Goal: Find specific page/section: Find specific page/section

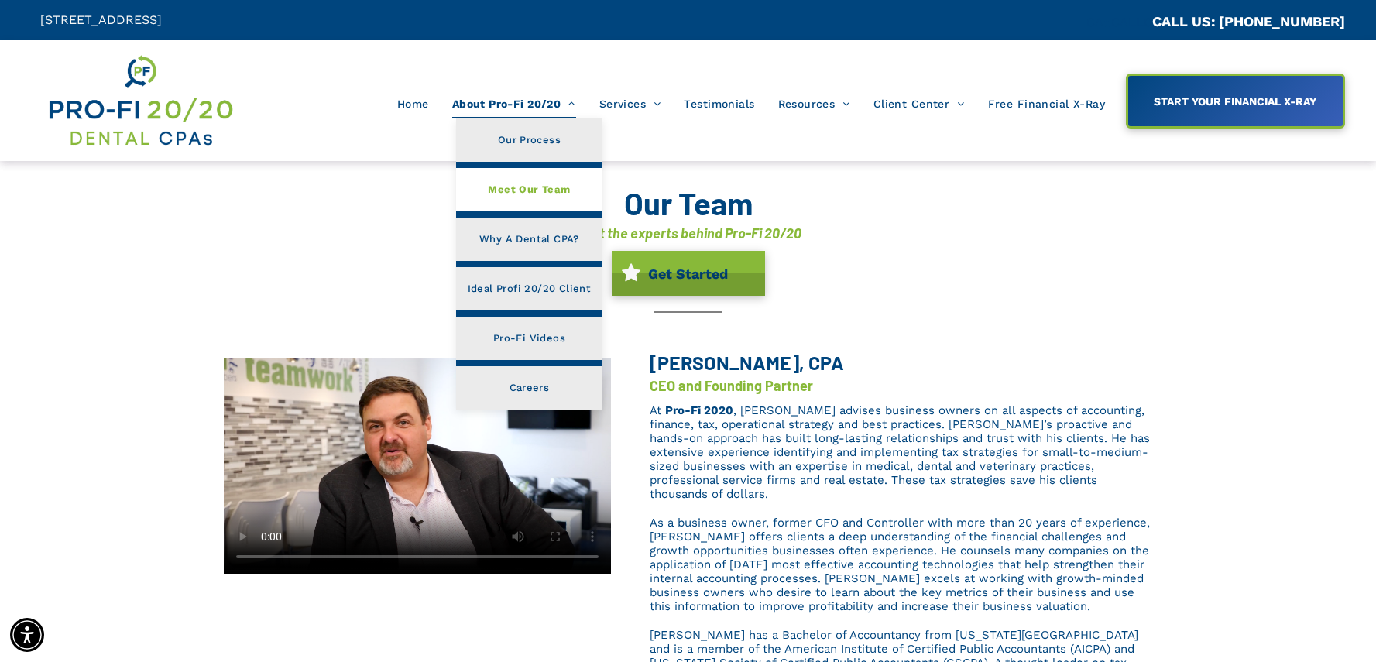
click at [552, 180] on span "Meet Our Team" at bounding box center [529, 190] width 82 height 20
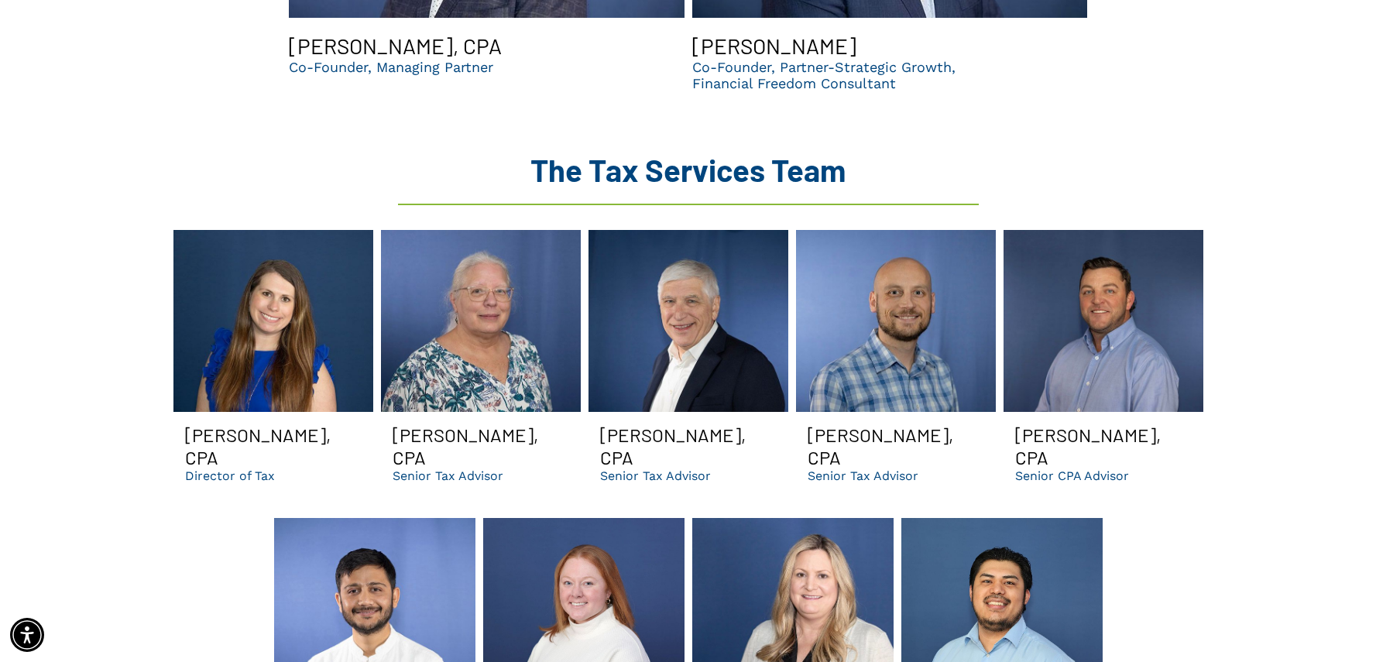
scroll to position [1916, 0]
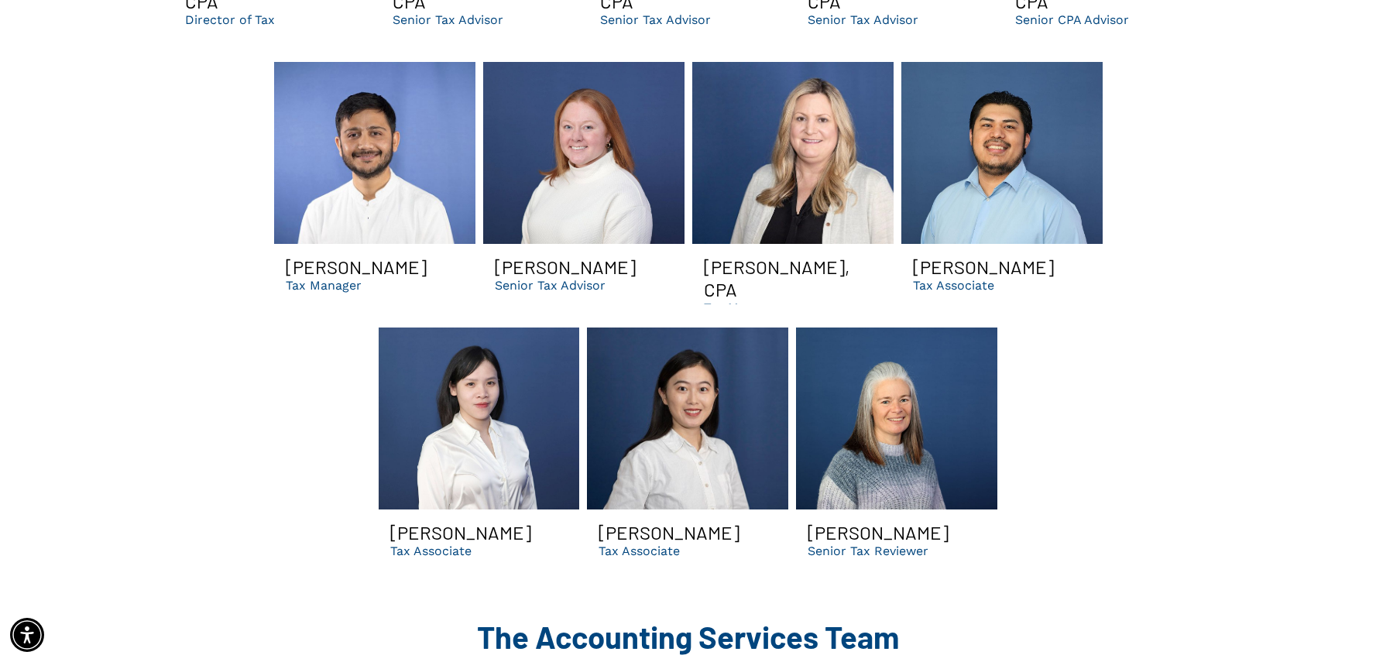
scroll to position [2476, 0]
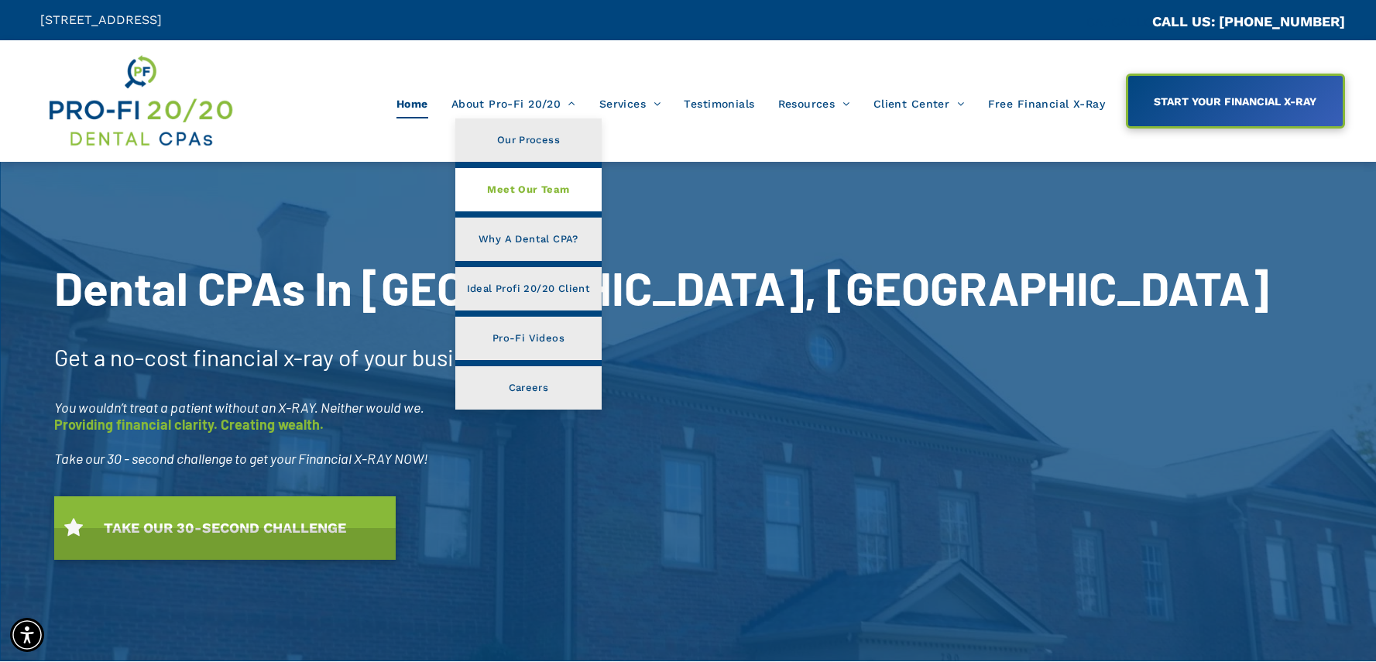
click at [533, 173] on link "Meet Our Team" at bounding box center [528, 189] width 146 height 43
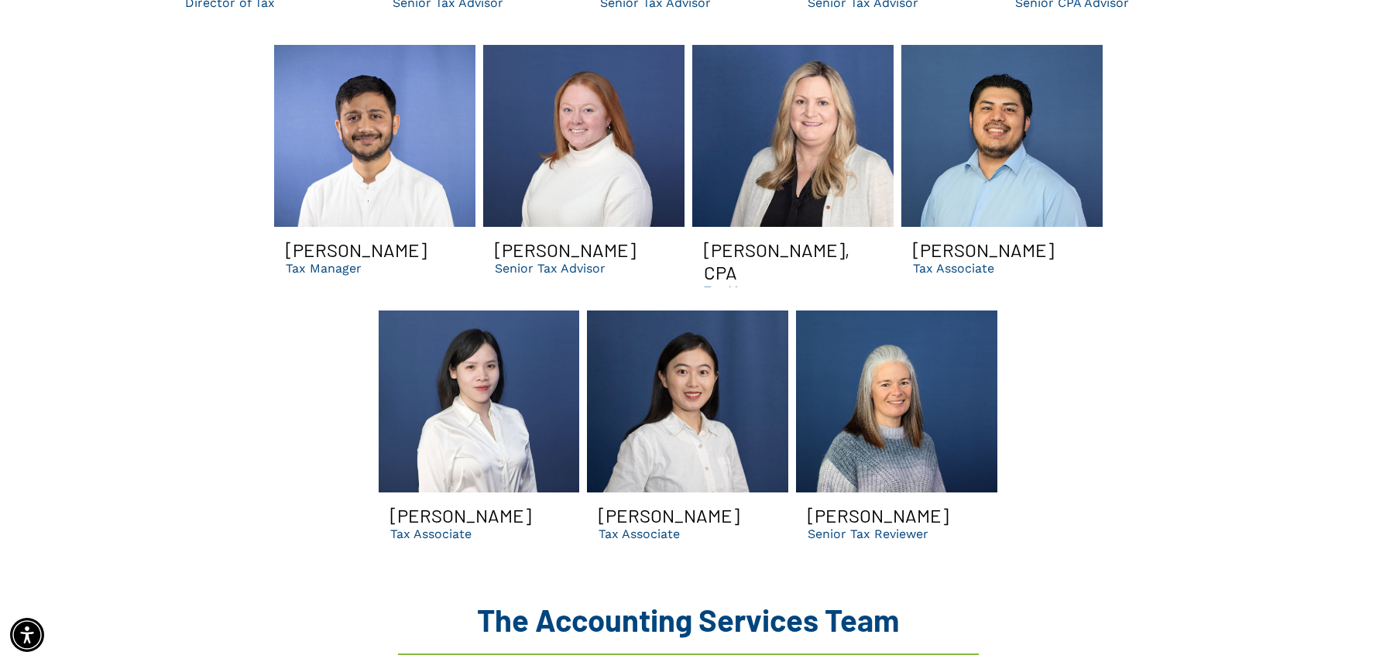
scroll to position [3047, 0]
